Goal: Find specific page/section

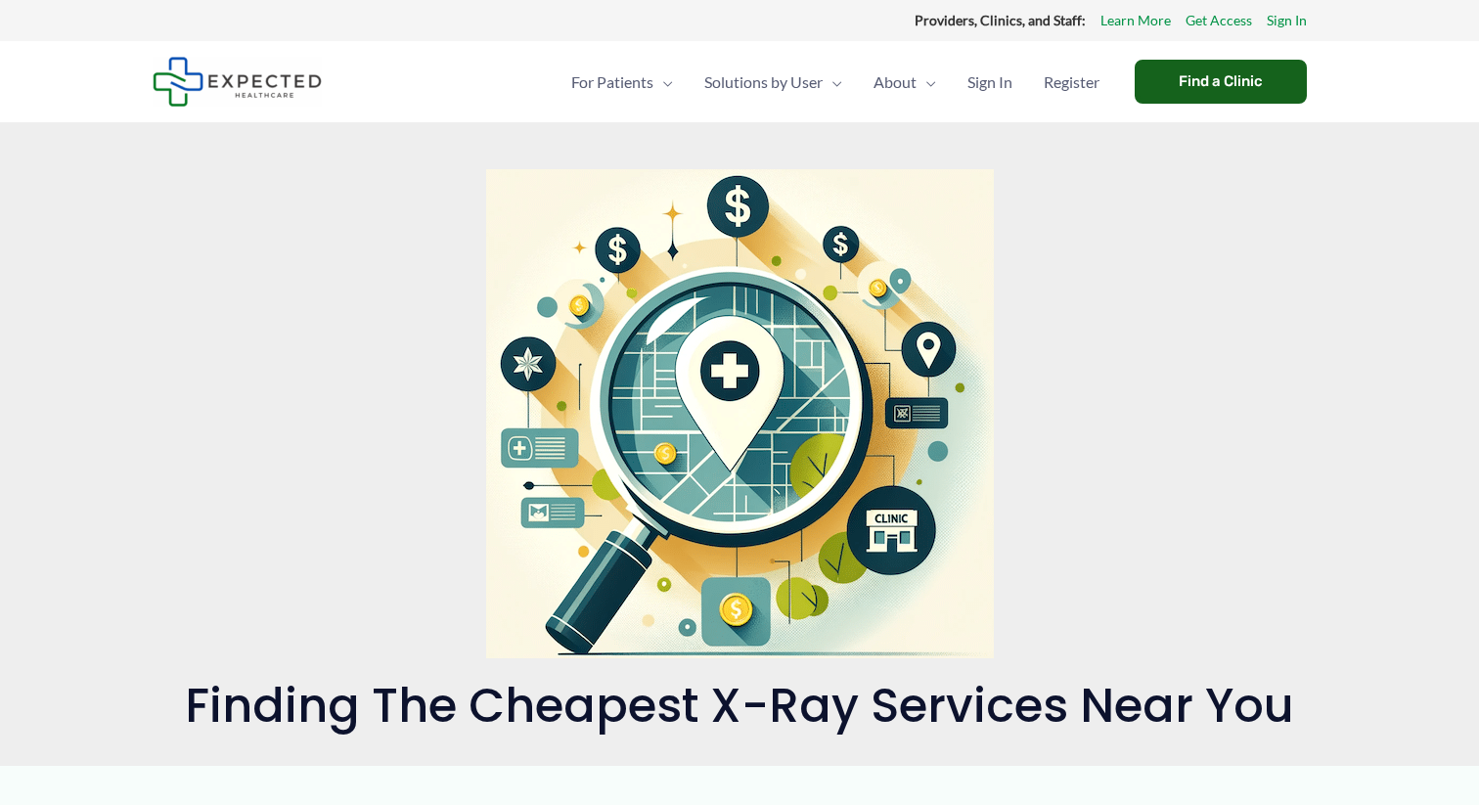
click at [1229, 72] on div "Find a Clinic" at bounding box center [1221, 82] width 172 height 44
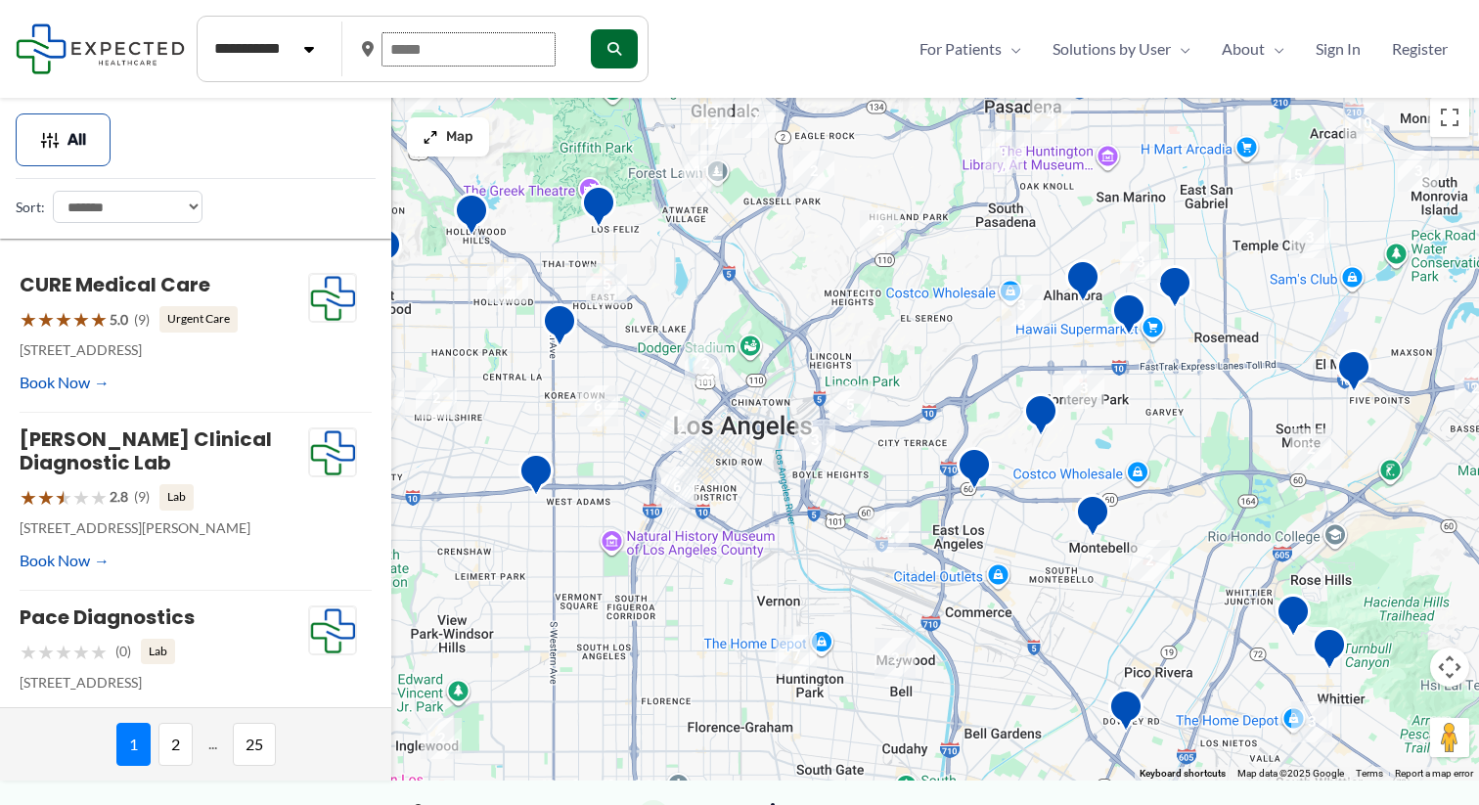
click at [451, 49] on input "text" at bounding box center [468, 49] width 174 height 34
drag, startPoint x: 451, startPoint y: 49, endPoint x: 381, endPoint y: 50, distance: 70.4
click at [379, 50] on div at bounding box center [466, 49] width 209 height 50
click at [464, 52] on input "text" at bounding box center [468, 49] width 174 height 34
type input "*****"
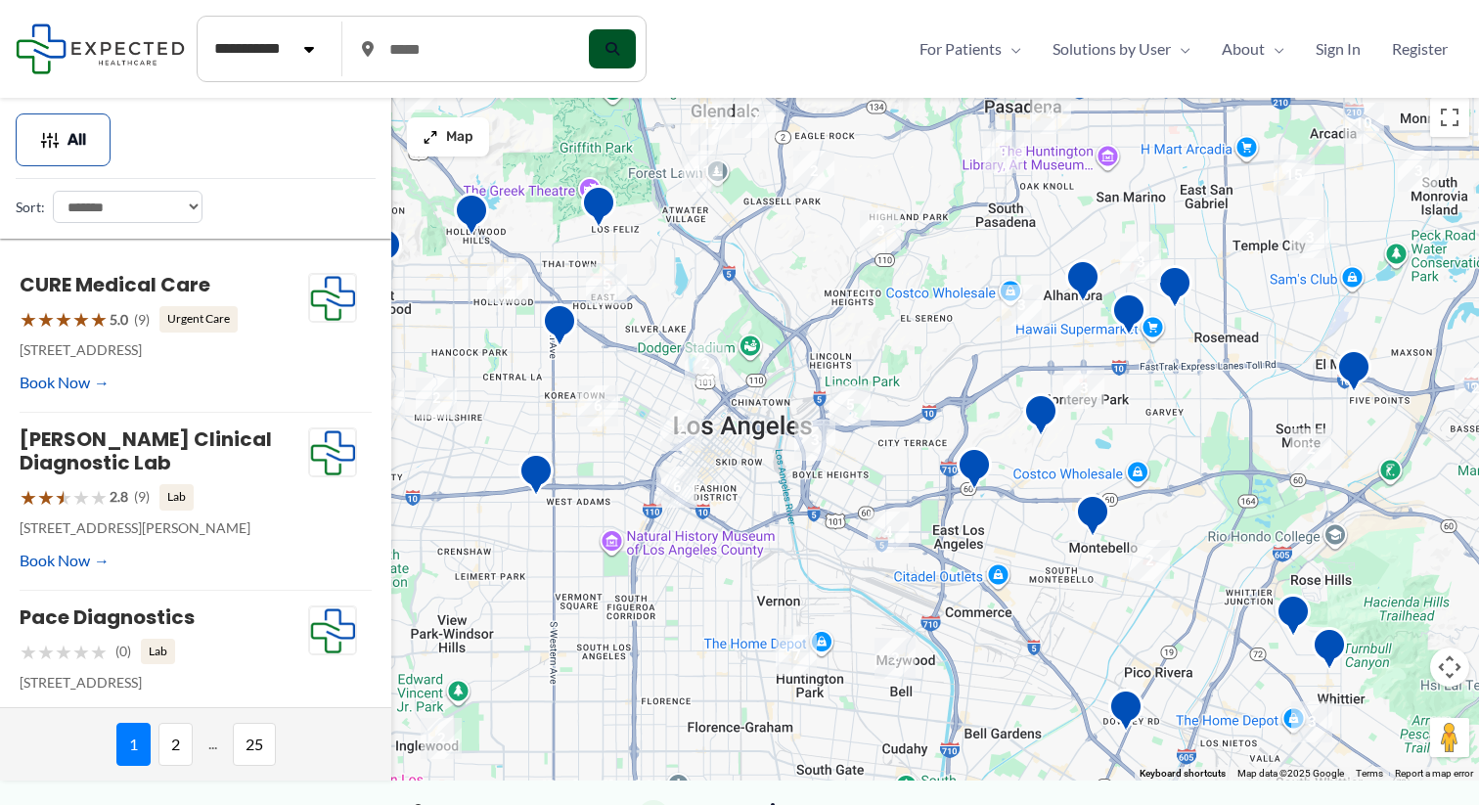
click at [636, 56] on button "submit" at bounding box center [612, 48] width 47 height 39
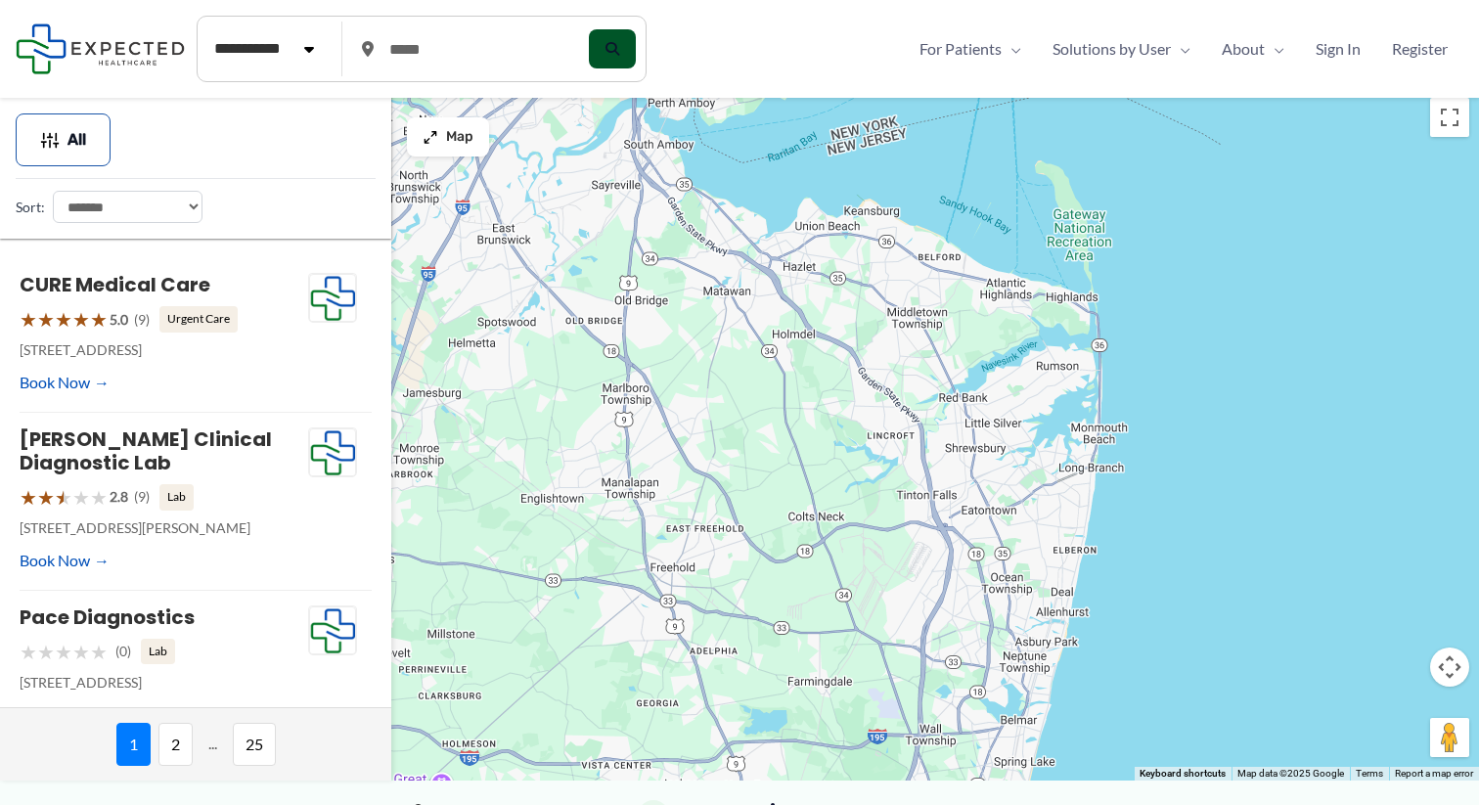
click at [619, 51] on icon "submit" at bounding box center [612, 49] width 14 height 14
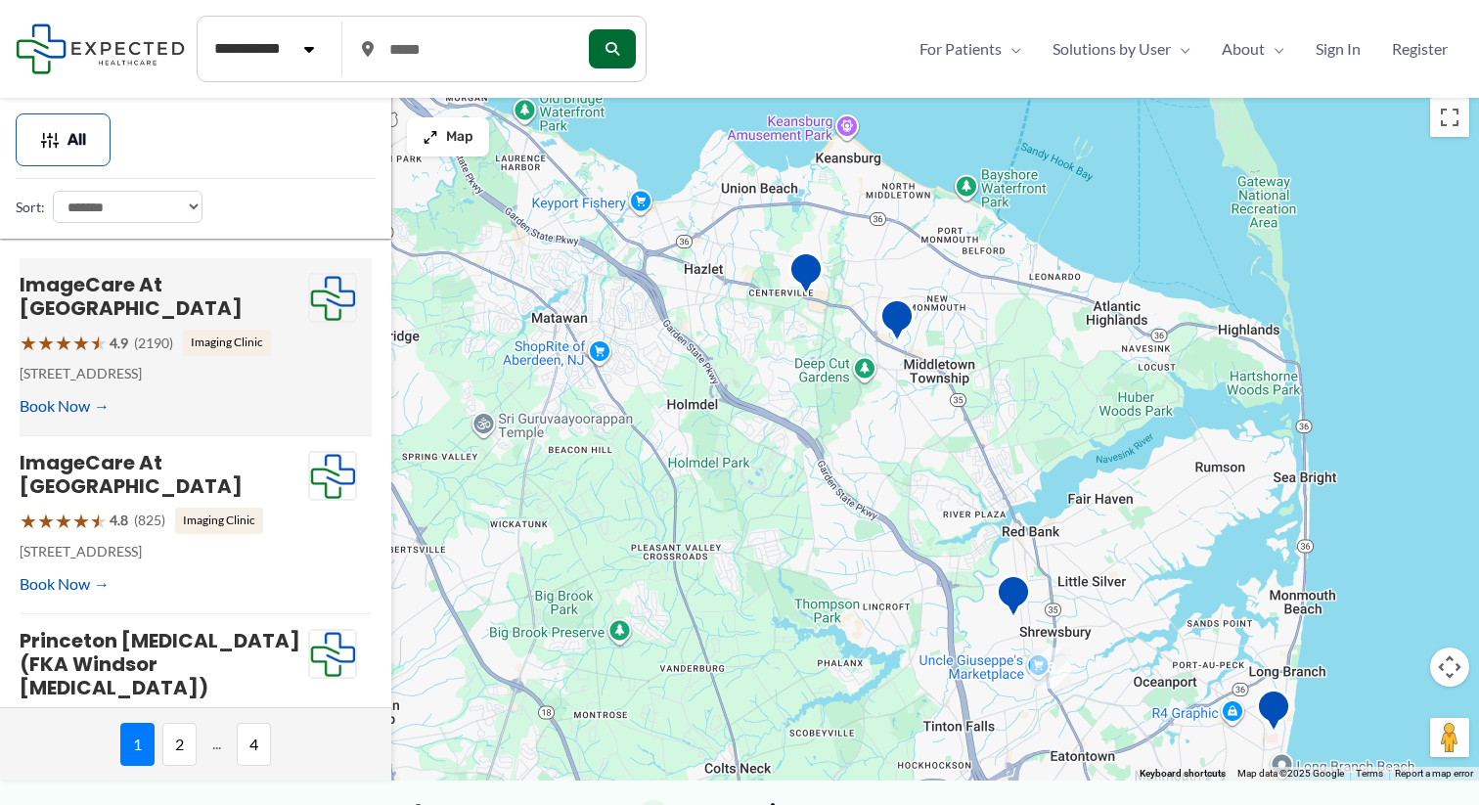
click at [163, 299] on div "ImageCare at Middletown ★ ★ ★ ★ ★ 4.9 (2190) Imaging Clinic 1275 NJ-35, Middlet…" at bounding box center [164, 347] width 289 height 148
